Goal: Task Accomplishment & Management: Use online tool/utility

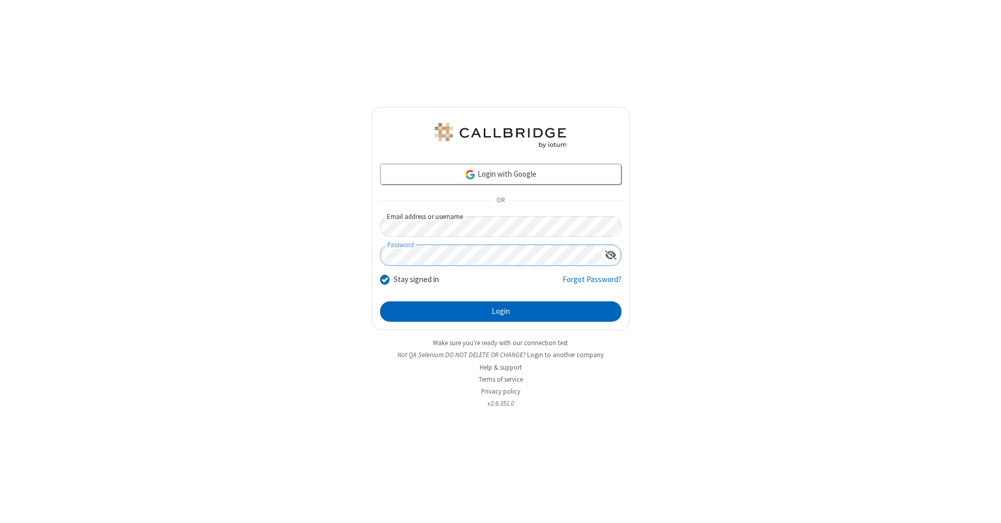
click at [501, 312] on button "Login" at bounding box center [500, 311] width 241 height 21
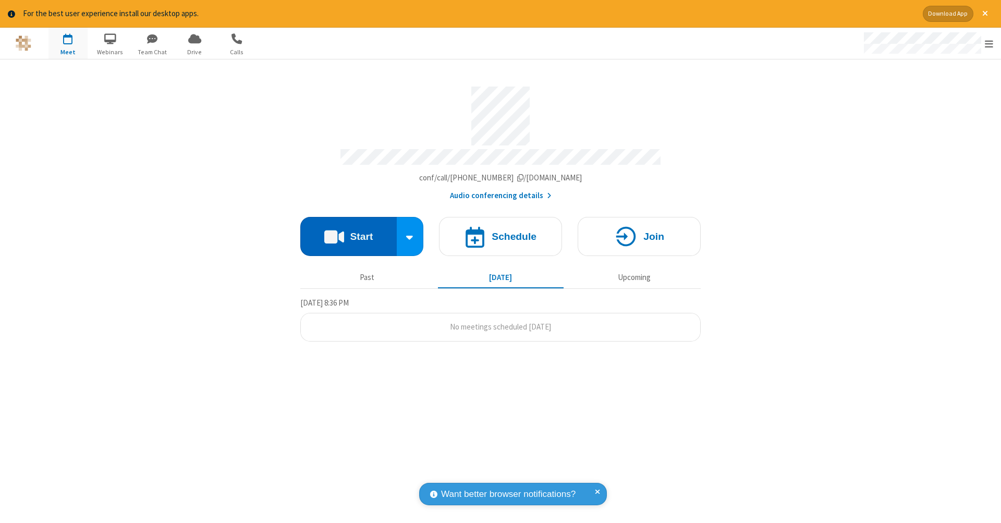
click at [348, 231] on button "Start" at bounding box center [348, 236] width 96 height 39
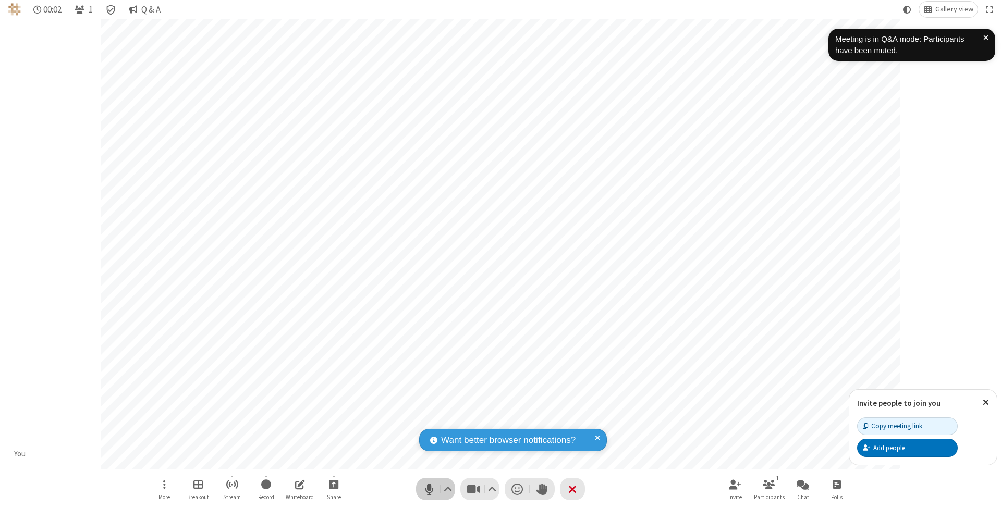
click at [429, 489] on span "Mute (⌘+Shift+A)" at bounding box center [429, 489] width 16 height 15
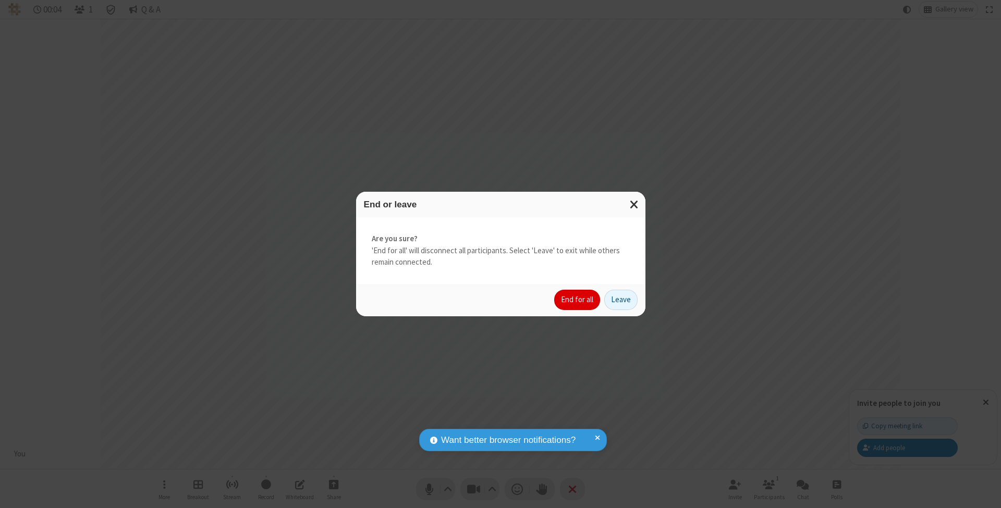
click at [578, 299] on button "End for all" at bounding box center [577, 300] width 46 height 21
